Goal: Task Accomplishment & Management: Use online tool/utility

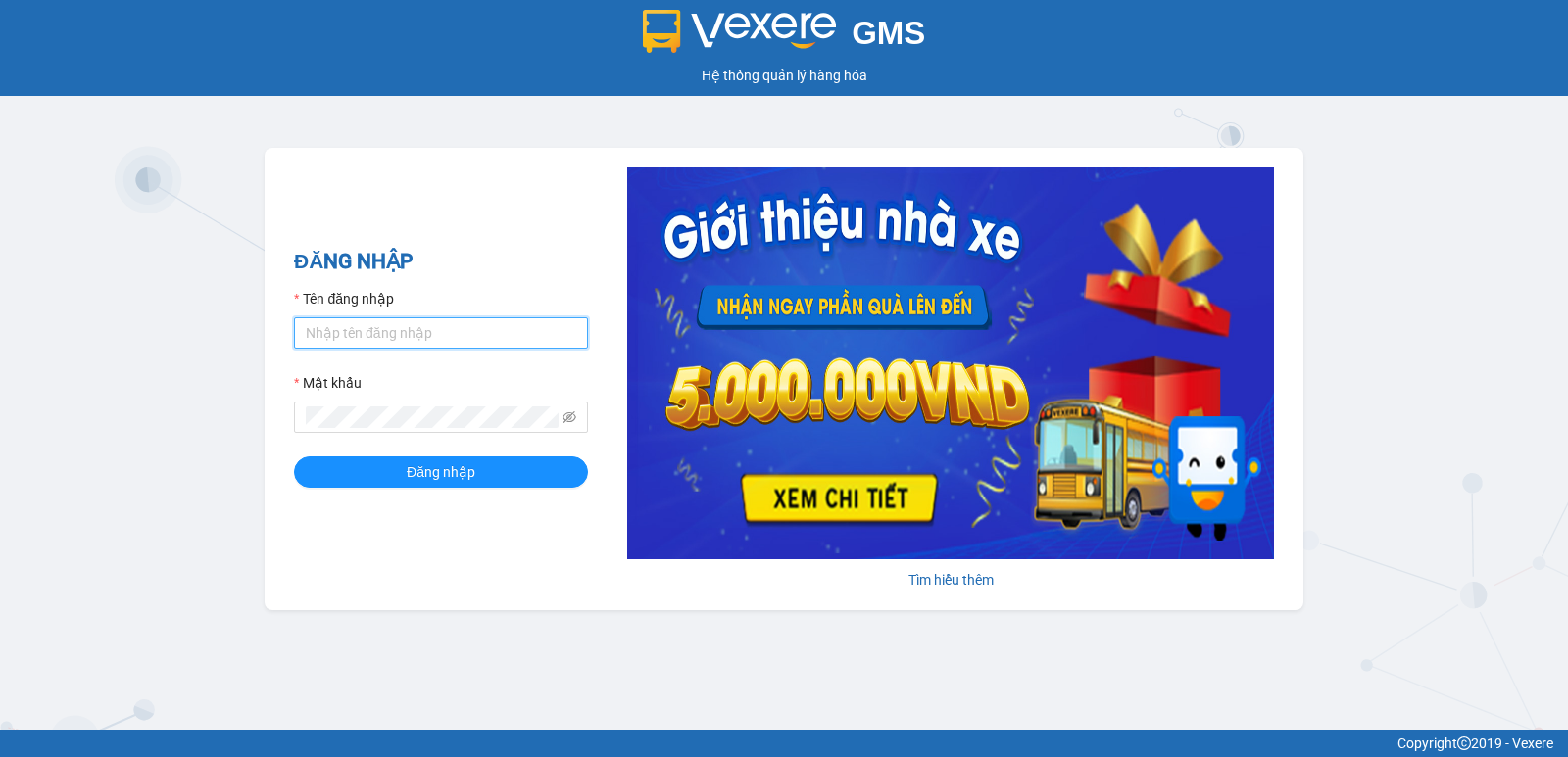
click at [425, 343] on input "Tên đăng nhập" at bounding box center [440, 333] width 294 height 31
type input "nguyenpht.kimhoang"
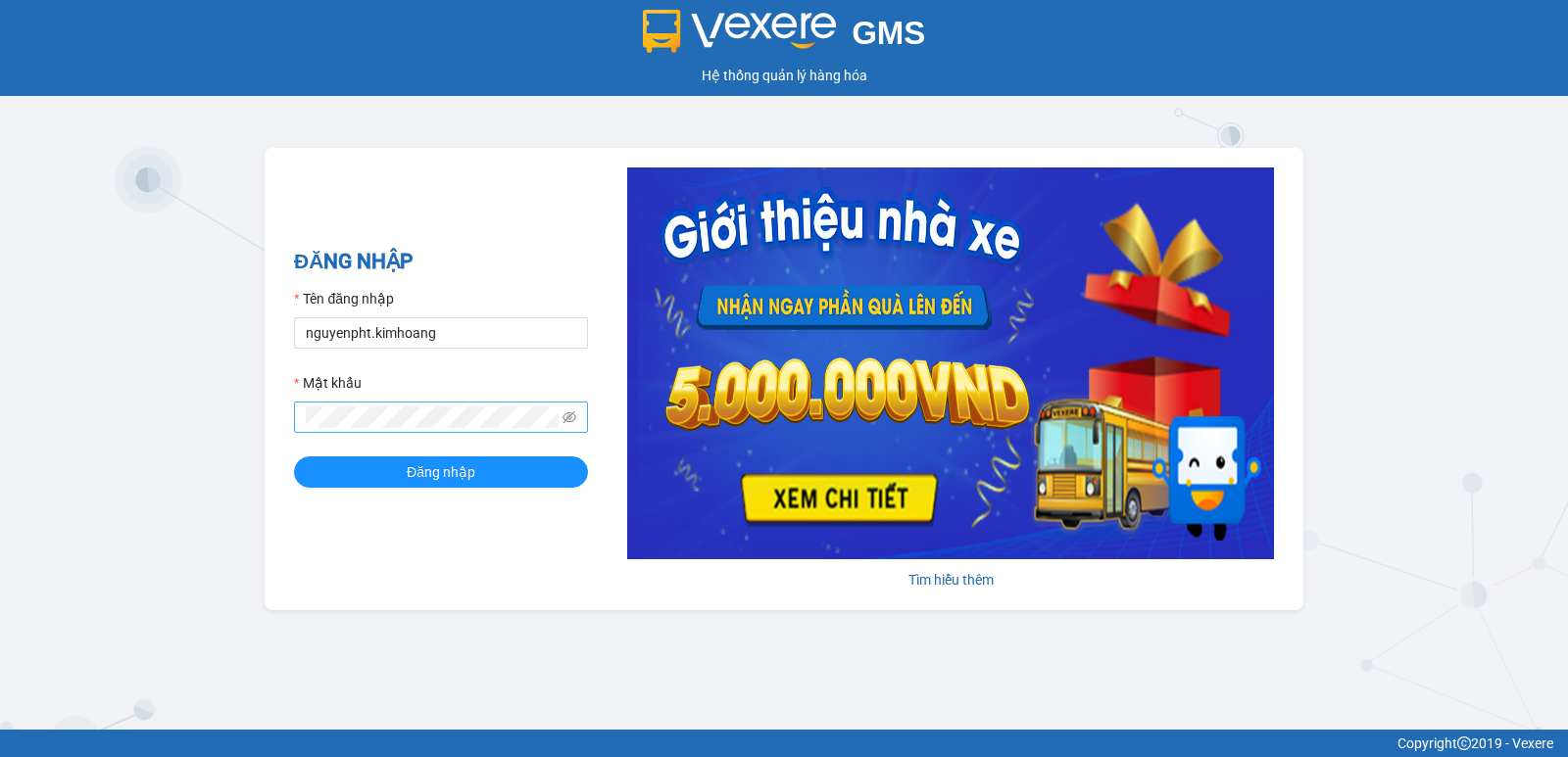
click at [409, 430] on span at bounding box center [440, 417] width 294 height 31
click at [294, 457] on button "Đăng nhập" at bounding box center [440, 472] width 294 height 31
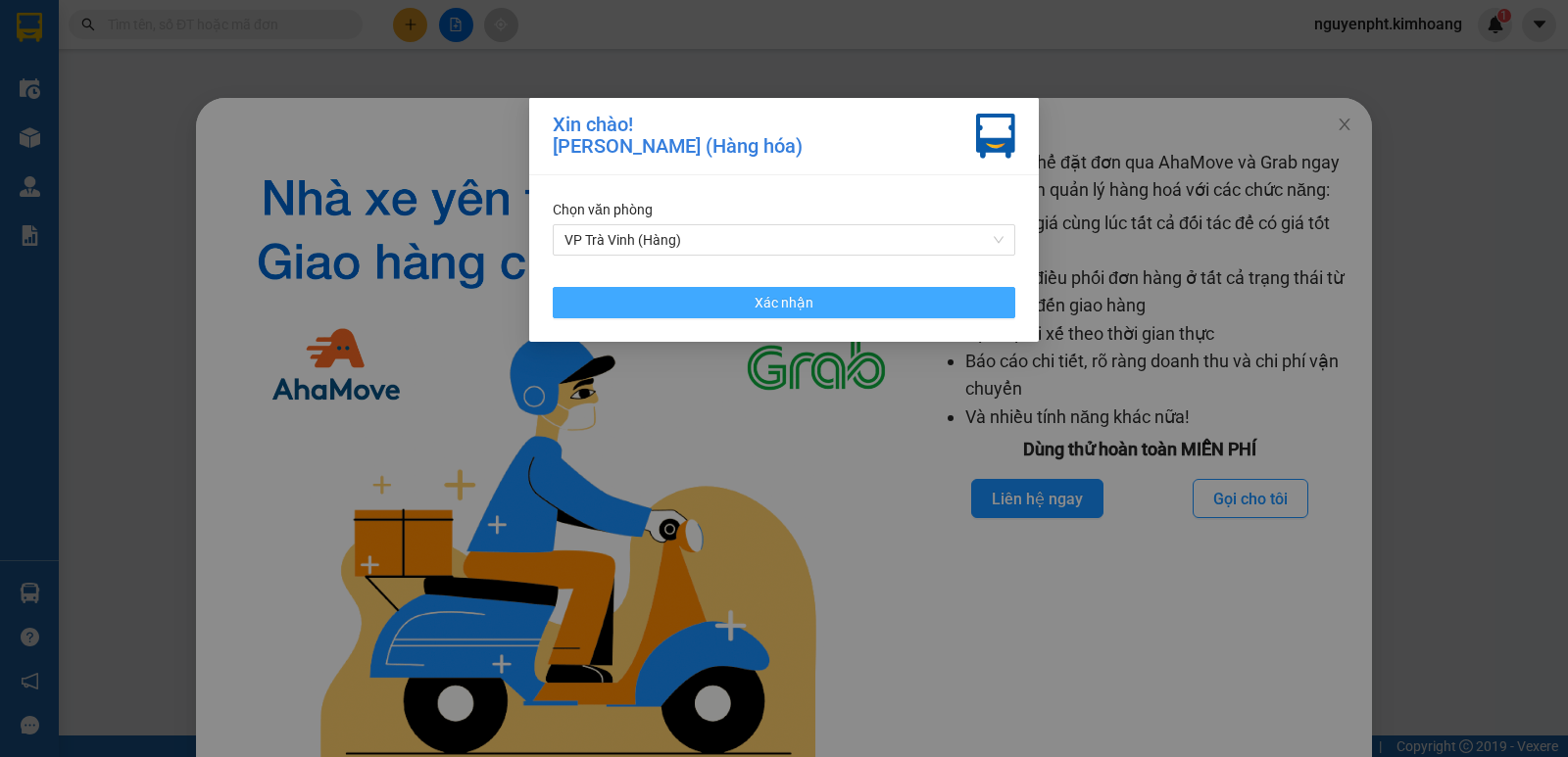
drag, startPoint x: 770, startPoint y: 309, endPoint x: 1443, endPoint y: 134, distance: 695.4
click at [771, 309] on span "Xác nhận" at bounding box center [784, 302] width 59 height 22
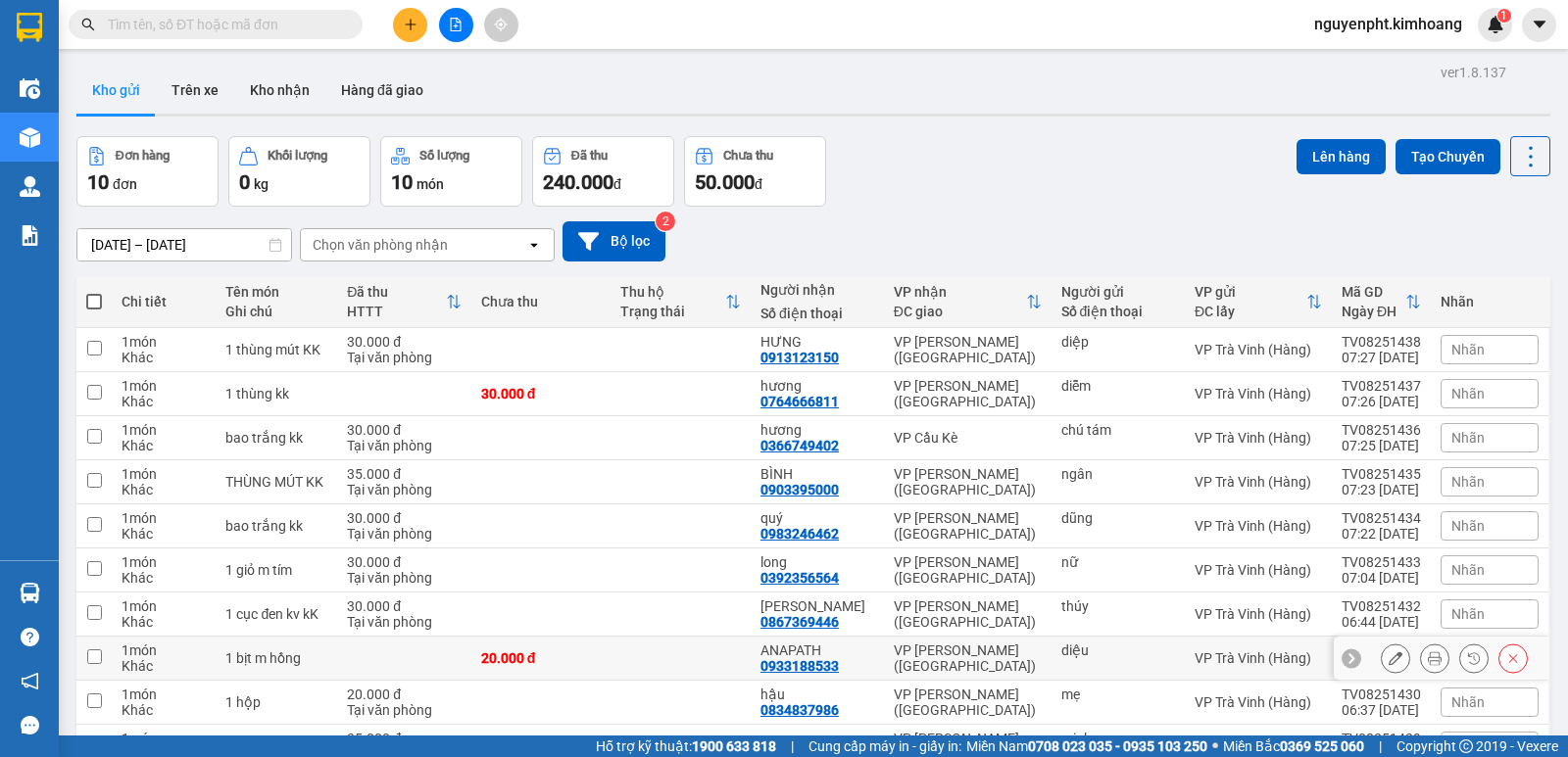
scroll to position [114, 0]
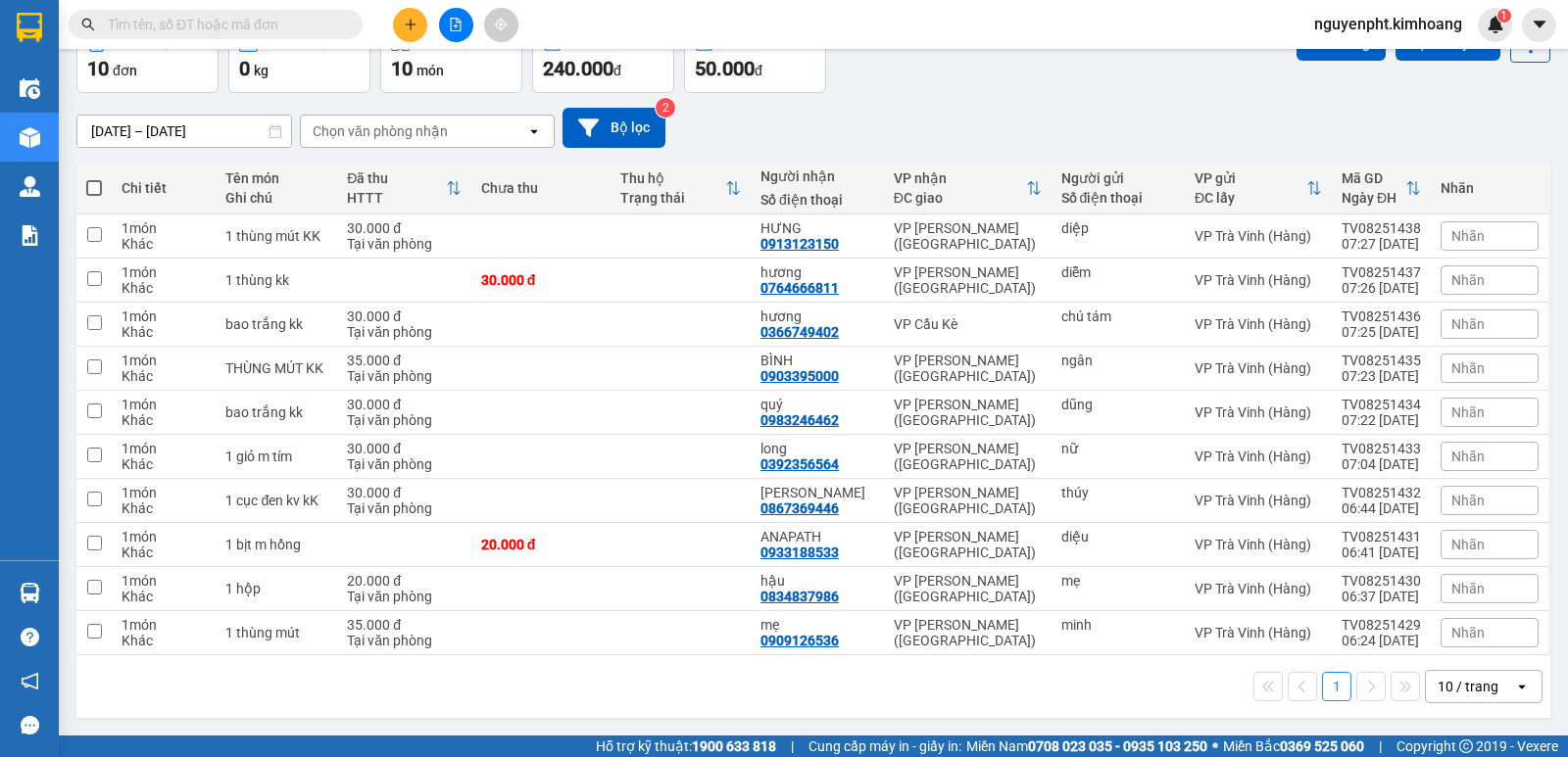
click at [1470, 703] on div "1 10 / trang open" at bounding box center [813, 686] width 1475 height 63
click at [1480, 675] on div "10 / trang" at bounding box center [1471, 686] width 88 height 31
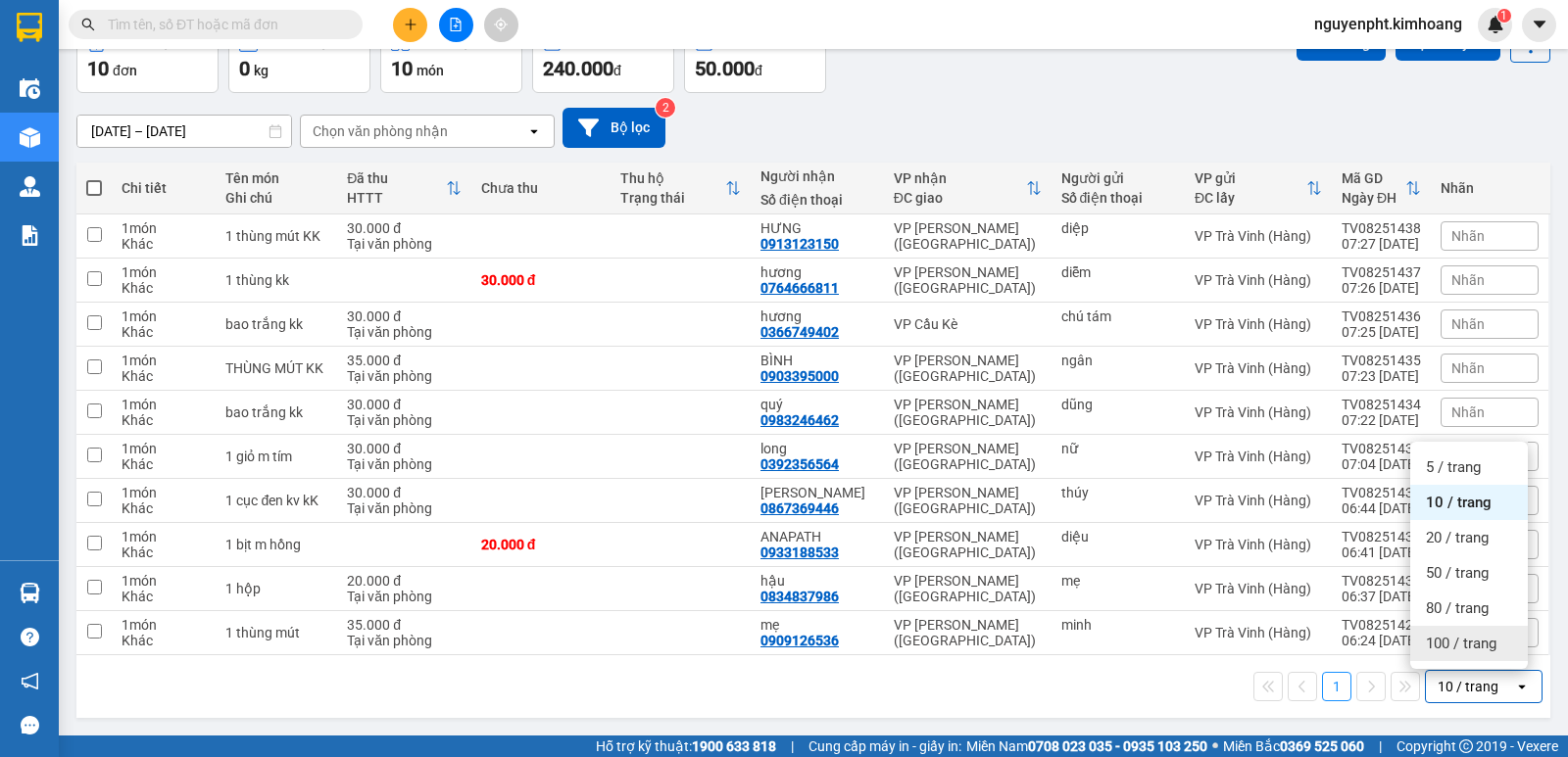
click at [1467, 631] on div "100 / trang" at bounding box center [1470, 644] width 118 height 35
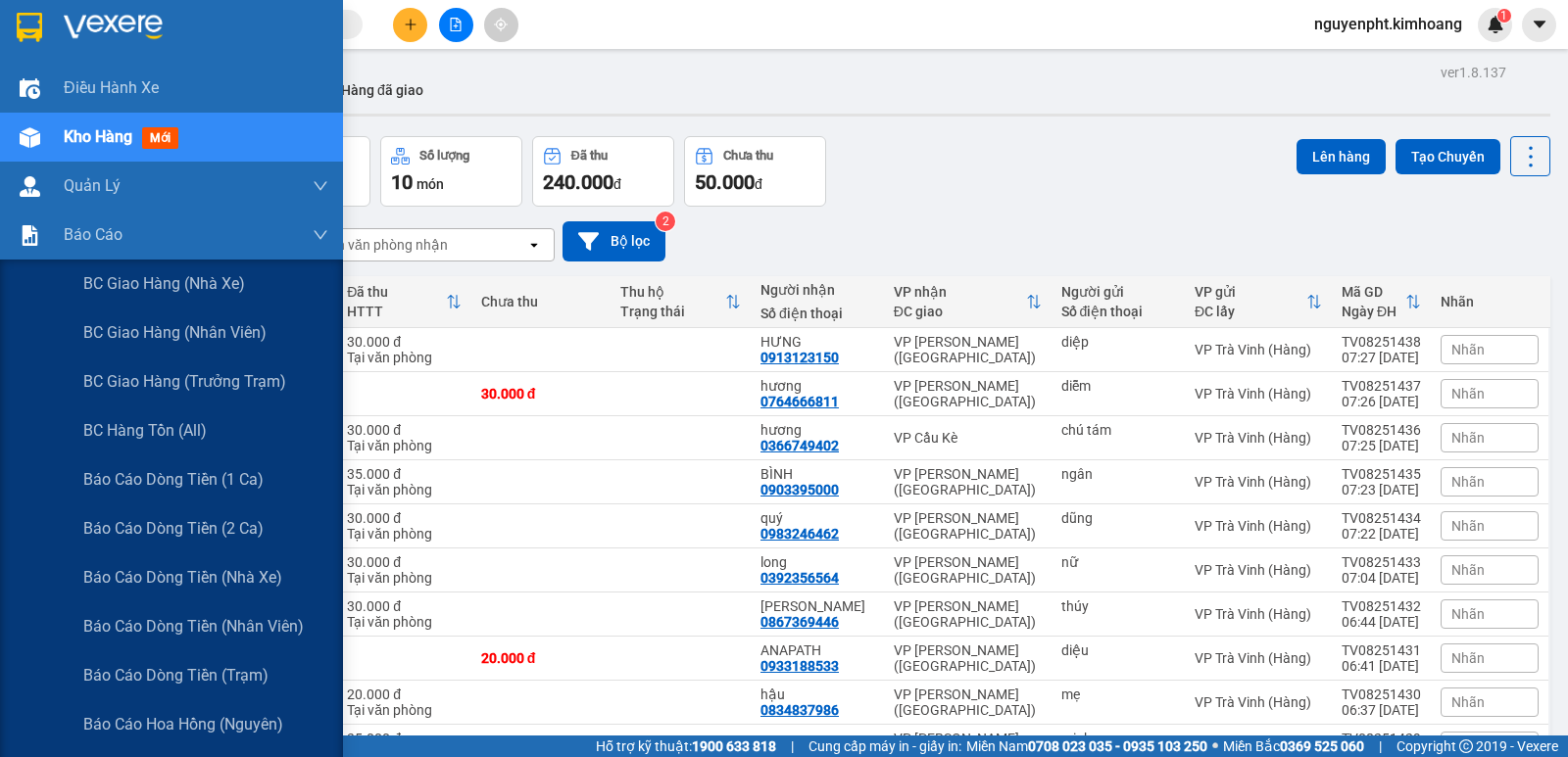
scroll to position [196, 0]
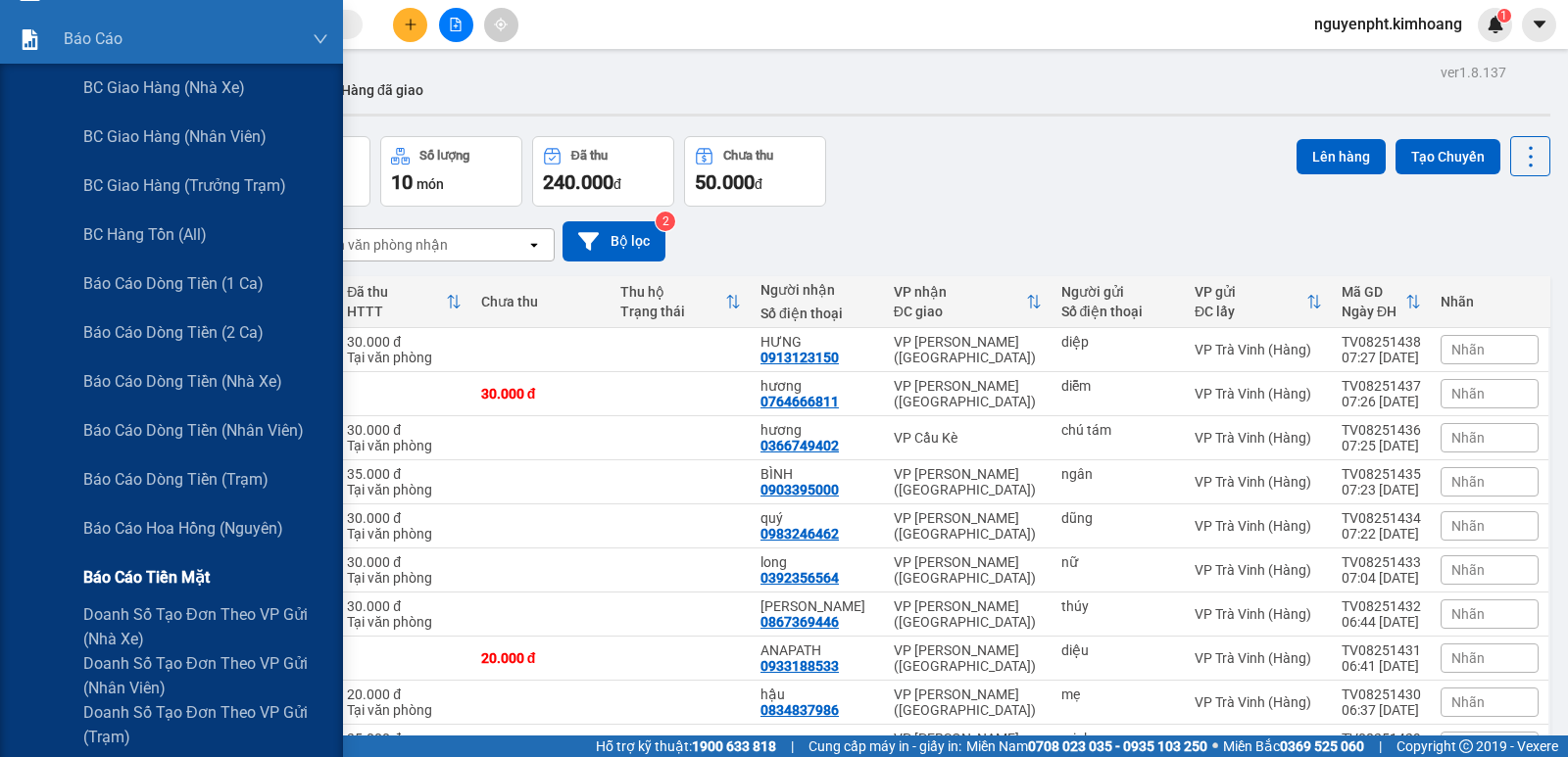
click at [176, 579] on span "Báo cáo tiền mặt" at bounding box center [146, 577] width 127 height 25
